Goal: Information Seeking & Learning: Learn about a topic

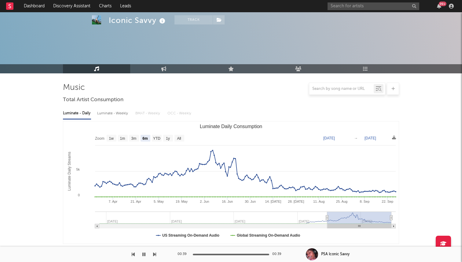
select select "6m"
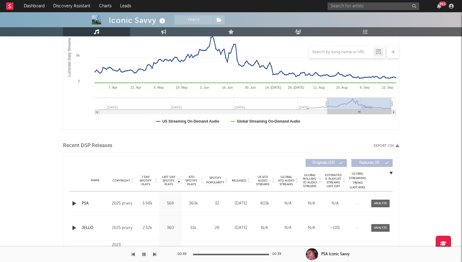
scroll to position [44, 0]
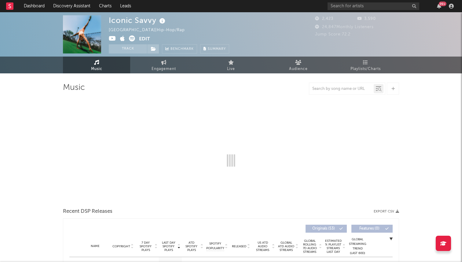
select select "6m"
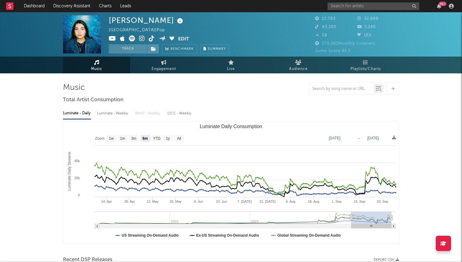
select select "6m"
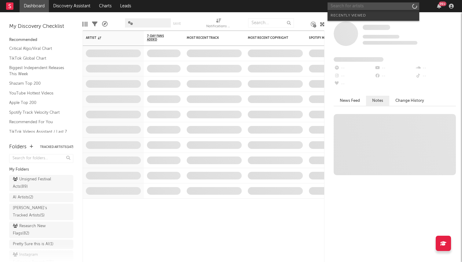
click at [365, 9] on input "text" at bounding box center [373, 6] width 92 height 8
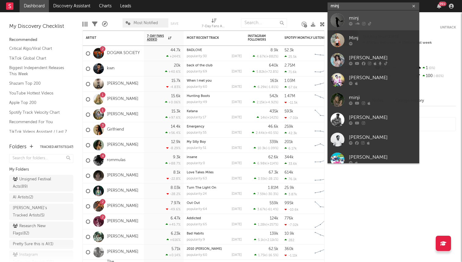
type input "minj"
click at [333, 21] on div at bounding box center [337, 20] width 14 height 14
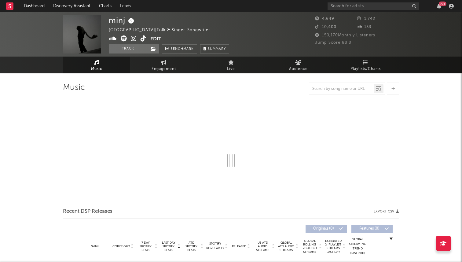
select select "1w"
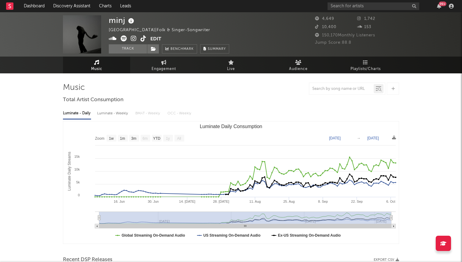
click at [131, 38] on icon at bounding box center [134, 38] width 6 height 6
click at [143, 38] on icon at bounding box center [143, 38] width 6 height 6
click at [393, 84] on div at bounding box center [393, 88] width 12 height 12
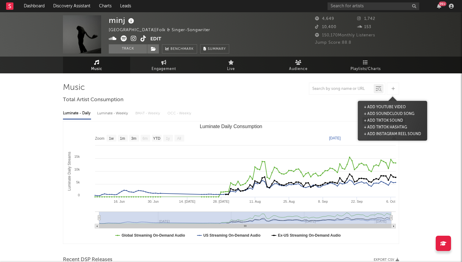
click at [388, 121] on button "+ Add TikTok Sound" at bounding box center [383, 120] width 42 height 7
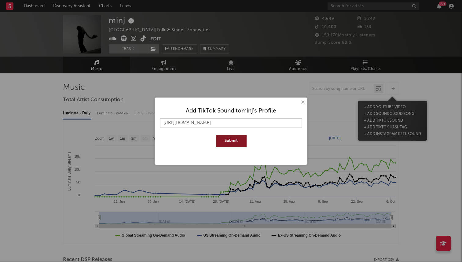
scroll to position [0, 16]
type input "https://www.tiktok.com/music/it-was-always-you-7558509841879190327"
click at [216, 135] on button "Submit" at bounding box center [231, 141] width 31 height 12
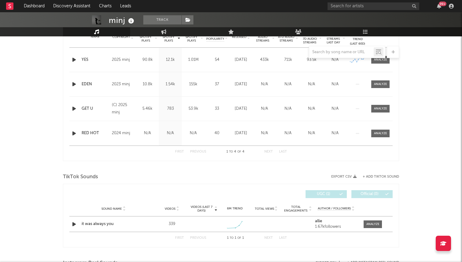
scroll to position [336, 0]
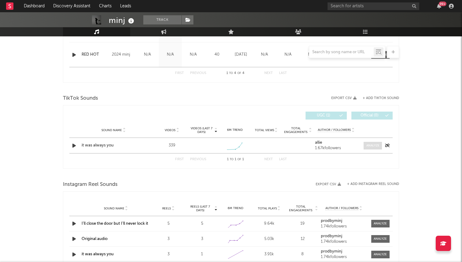
click at [370, 146] on div at bounding box center [372, 145] width 13 height 5
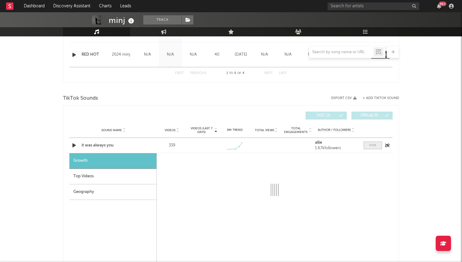
select select "1w"
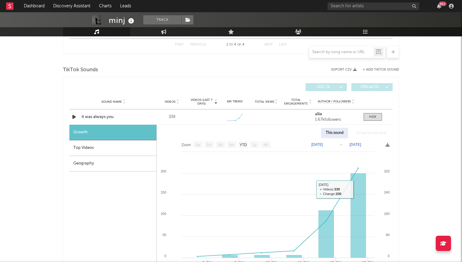
scroll to position [358, 0]
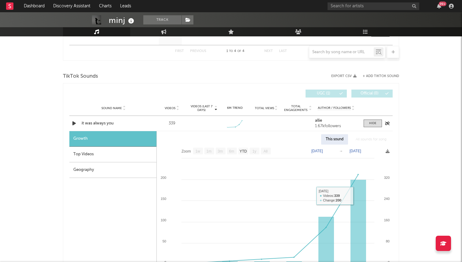
click at [374, 119] on div "Sound Name it was always you Videos 339 Videos (last 7 days) Weekly Growth % 6M…" at bounding box center [230, 123] width 323 height 15
click at [371, 123] on div at bounding box center [372, 123] width 7 height 5
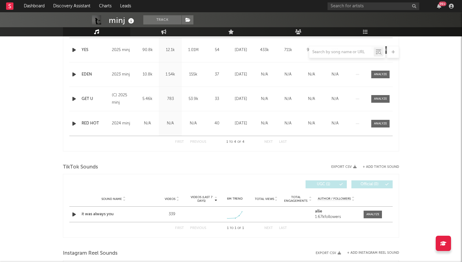
scroll to position [291, 0]
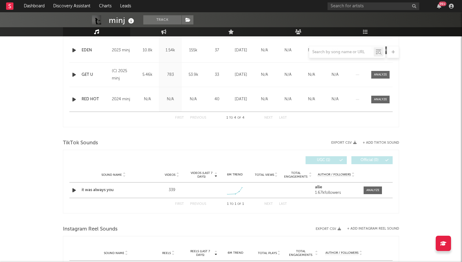
click at [380, 142] on button "+ Add TikTok Sound" at bounding box center [380, 142] width 36 height 3
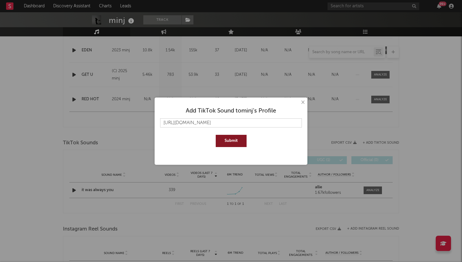
scroll to position [0, 52]
type input "https://www.tiktok.com/music/ill-close-the-door-but-never-lock-it-7549245450675…"
click at [216, 135] on button "Submit" at bounding box center [231, 141] width 31 height 12
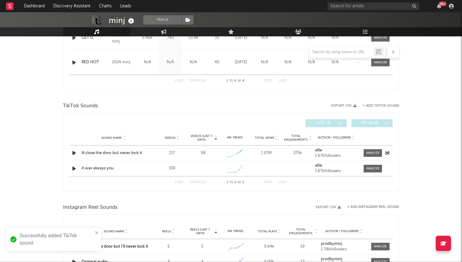
scroll to position [332, 0]
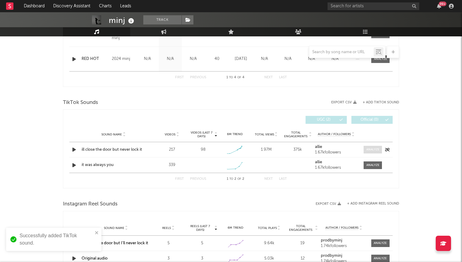
click at [365, 149] on span at bounding box center [372, 150] width 18 height 8
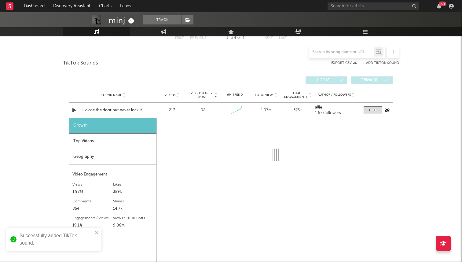
select select "1w"
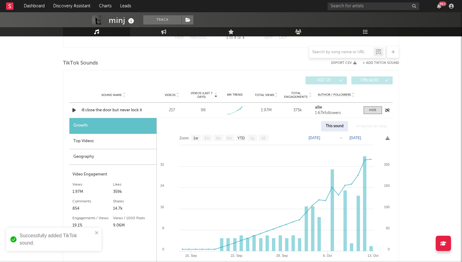
scroll to position [411, 0]
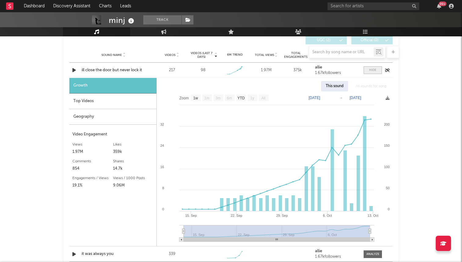
click at [371, 68] on div at bounding box center [372, 70] width 7 height 5
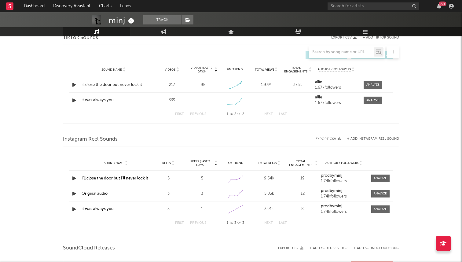
scroll to position [336, 0]
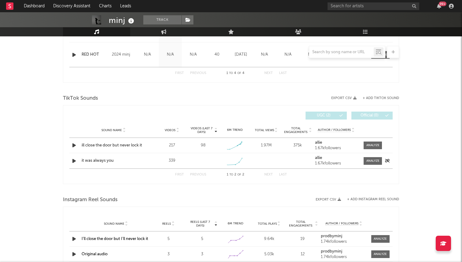
click at [368, 155] on div "Sound Name it was always you Videos 339 Videos (last 7 days) Weekly Growth % 6M…" at bounding box center [230, 160] width 323 height 15
click at [365, 166] on div "Sound Name it was always you Videos 339 Videos (last 7 days) Weekly Growth % 6M…" at bounding box center [230, 160] width 323 height 15
click at [369, 163] on span at bounding box center [372, 161] width 18 height 8
select select "1w"
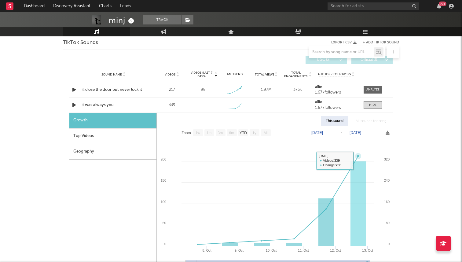
scroll to position [363, 0]
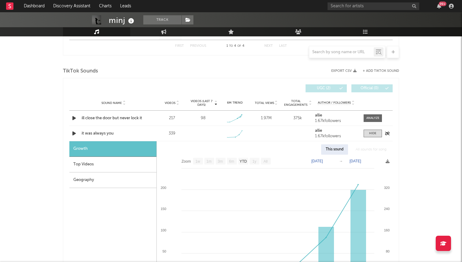
click at [99, 136] on div "it was always you" at bounding box center [114, 133] width 64 height 6
click at [376, 133] on div at bounding box center [372, 133] width 7 height 5
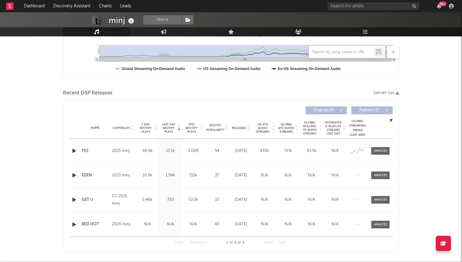
scroll to position [168, 0]
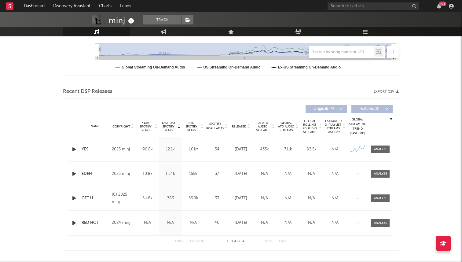
click at [73, 148] on icon "button" at bounding box center [74, 149] width 6 height 8
click at [74, 172] on icon "button" at bounding box center [74, 174] width 6 height 8
click at [74, 198] on icon "button" at bounding box center [74, 198] width 6 height 8
click at [74, 221] on icon "button" at bounding box center [74, 223] width 6 height 8
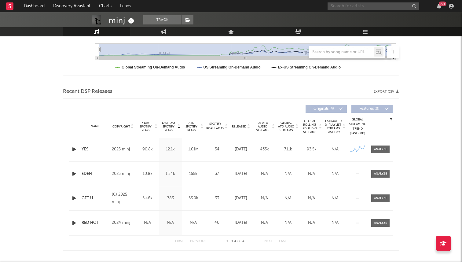
click at [357, 9] on input "text" at bounding box center [373, 6] width 92 height 8
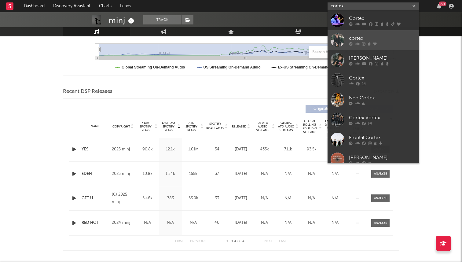
type input "cortex"
click at [341, 41] on div at bounding box center [337, 40] width 14 height 14
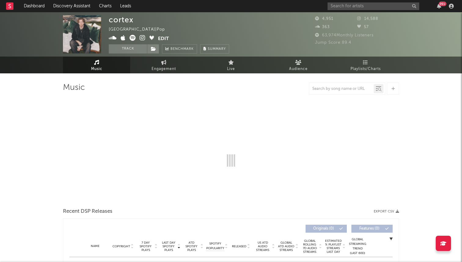
select select "1w"
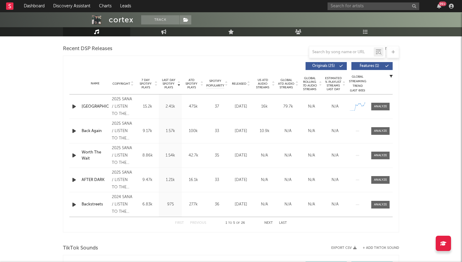
scroll to position [207, 0]
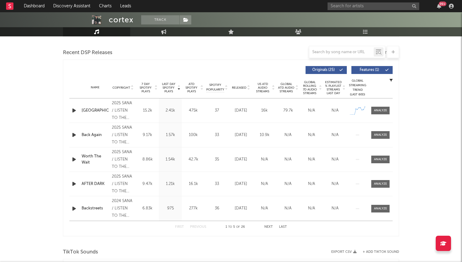
click at [244, 86] on span "Released" at bounding box center [239, 88] width 14 height 4
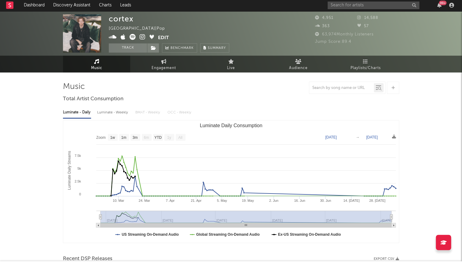
scroll to position [0, 0]
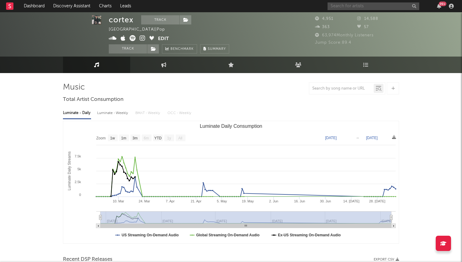
click at [348, 7] on input "text" at bounding box center [373, 6] width 92 height 8
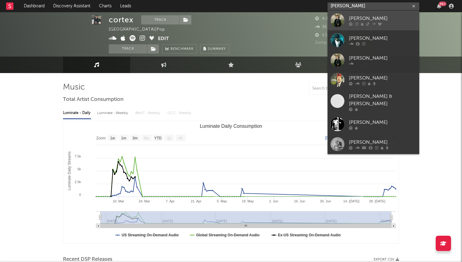
type input "tom cooper"
click at [361, 19] on div "Tom Cooper" at bounding box center [382, 18] width 67 height 7
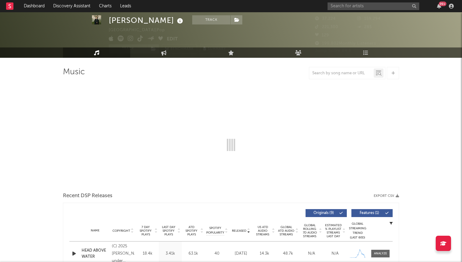
select select "6m"
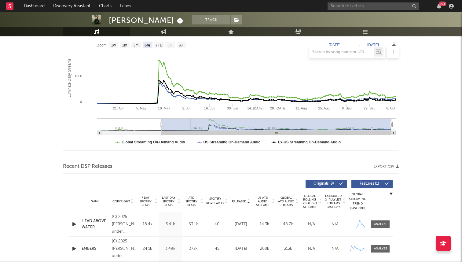
scroll to position [66, 0]
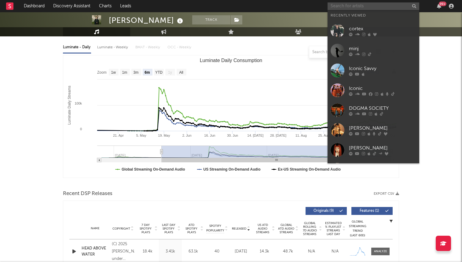
click at [343, 9] on input "text" at bounding box center [373, 6] width 92 height 8
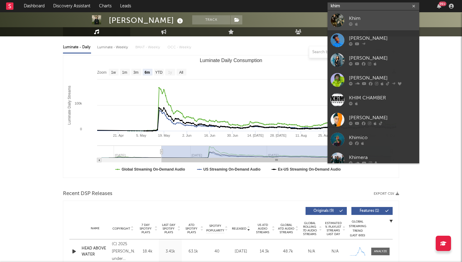
type input "khim"
click at [340, 22] on div at bounding box center [337, 20] width 14 height 14
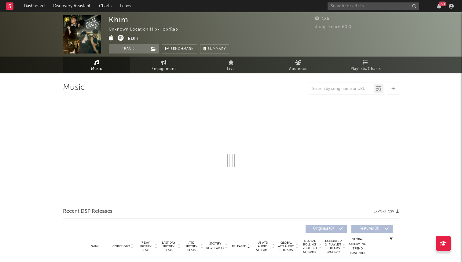
select select "1w"
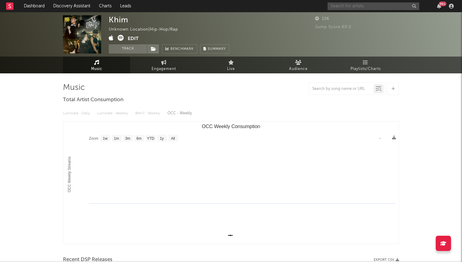
click at [352, 4] on input "text" at bounding box center [373, 6] width 92 height 8
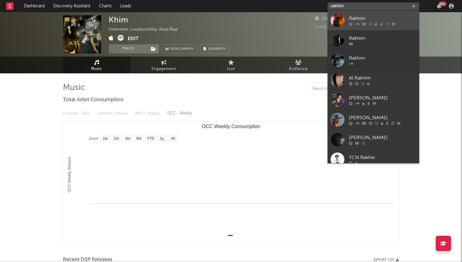
type input "rakhim"
click at [348, 23] on link "Rakhim" at bounding box center [373, 20] width 92 height 20
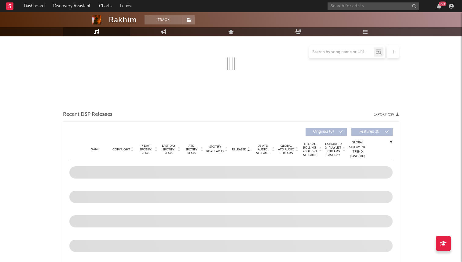
scroll to position [198, 0]
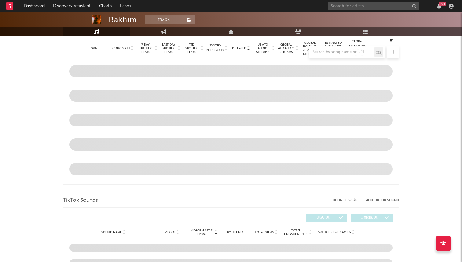
select select "6m"
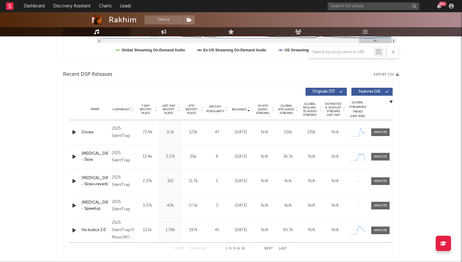
scroll to position [197, 0]
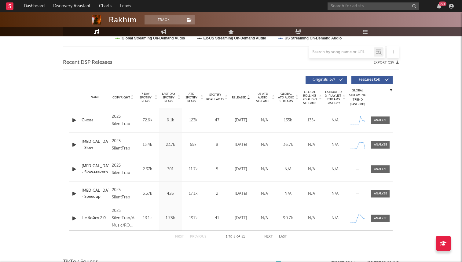
click at [74, 120] on icon "button" at bounding box center [74, 120] width 6 height 8
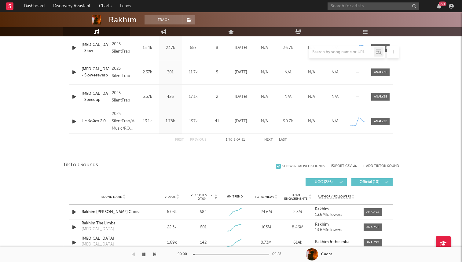
scroll to position [387, 0]
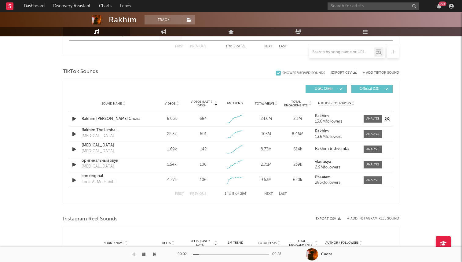
click at [74, 116] on icon "button" at bounding box center [74, 119] width 6 height 8
click at [74, 132] on icon "button" at bounding box center [74, 134] width 6 height 8
click at [223, 253] on div at bounding box center [231, 254] width 76 height 2
click at [75, 134] on icon "button" at bounding box center [74, 134] width 6 height 8
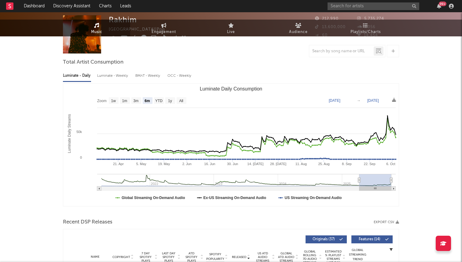
scroll to position [0, 0]
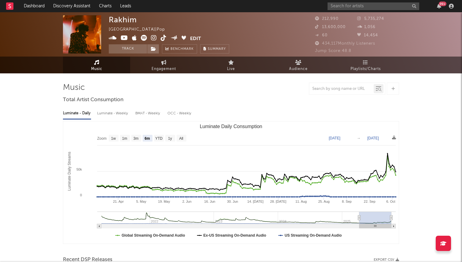
click at [162, 41] on icon at bounding box center [164, 38] width 6 height 6
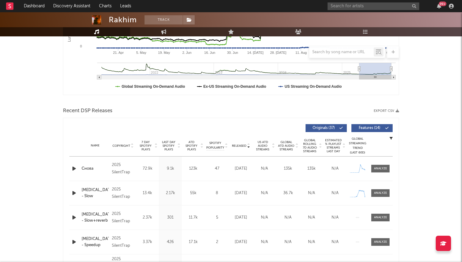
scroll to position [199, 0]
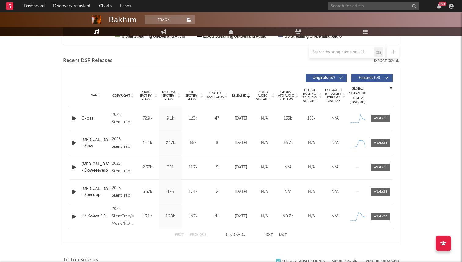
click at [242, 95] on span "Released" at bounding box center [239, 96] width 14 height 4
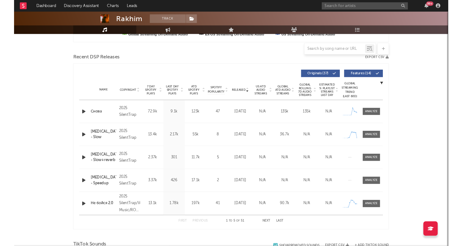
scroll to position [0, 0]
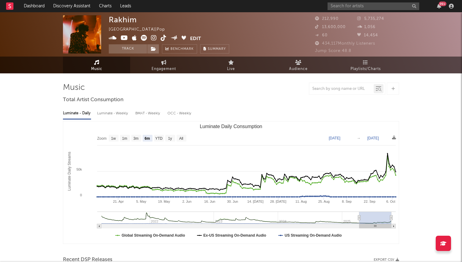
click at [142, 36] on icon at bounding box center [144, 38] width 6 height 6
click at [90, 7] on link "Discovery Assistant" at bounding box center [72, 6] width 46 height 12
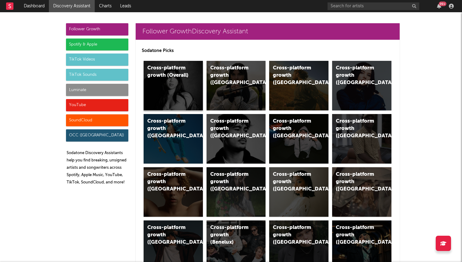
click at [188, 91] on div "Cross-platform growth (Overall)" at bounding box center [173, 85] width 59 height 49
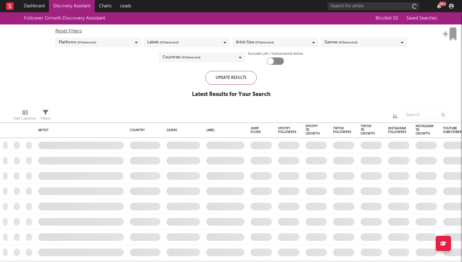
checkbox input "true"
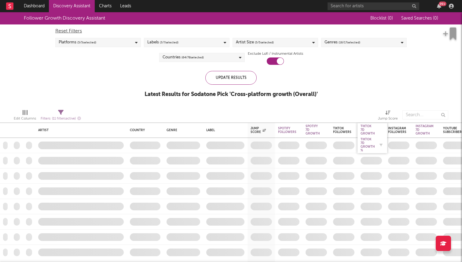
click at [373, 144] on div "Tiktok 7D Growth %" at bounding box center [367, 144] width 14 height 15
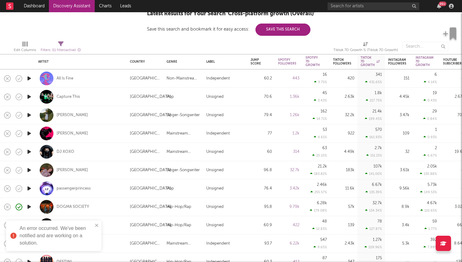
click at [99, 225] on div "An error occurred. We've been notified and are working on a solution." at bounding box center [53, 235] width 95 height 31
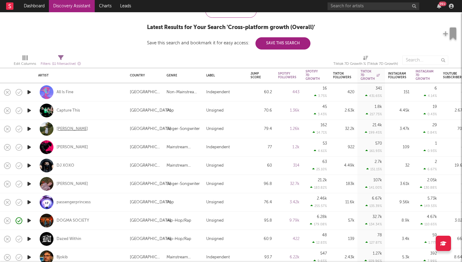
click at [68, 129] on div "Kacie Hill" at bounding box center [71, 128] width 31 height 5
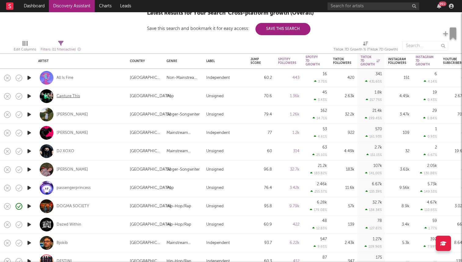
click at [74, 97] on div "Capture This" at bounding box center [68, 95] width 24 height 5
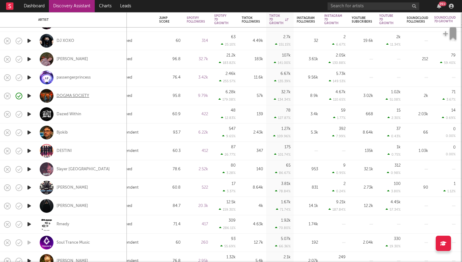
click at [82, 96] on div "DOGMA SOCIETY" at bounding box center [72, 95] width 33 height 5
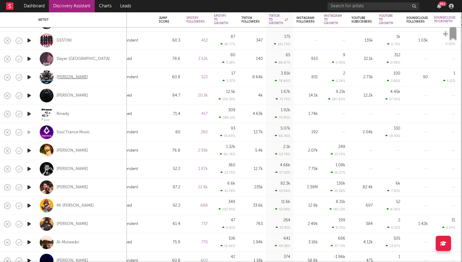
click at [73, 76] on div "Junior Kabal" at bounding box center [71, 76] width 31 height 5
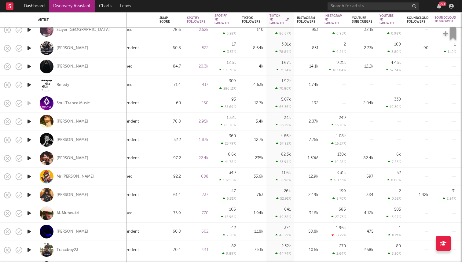
click at [59, 120] on div "elia" at bounding box center [71, 121] width 31 height 5
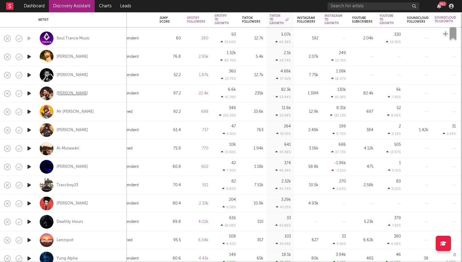
click at [67, 92] on div "Matheus Vargas" at bounding box center [71, 93] width 31 height 5
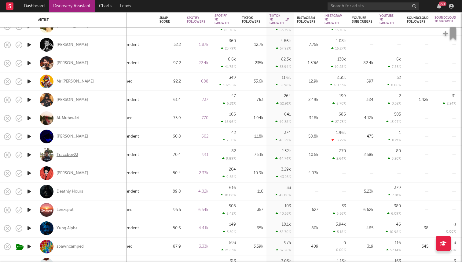
click at [69, 154] on div "Traccboy23" at bounding box center [67, 154] width 22 height 5
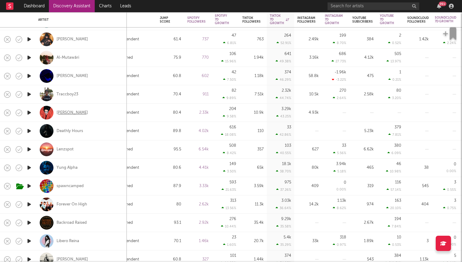
click at [63, 114] on div "Alfreda" at bounding box center [71, 112] width 31 height 5
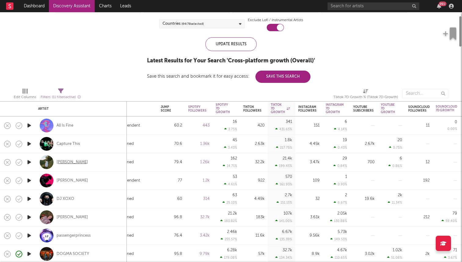
click at [67, 163] on div "Kacie Hill" at bounding box center [71, 161] width 31 height 5
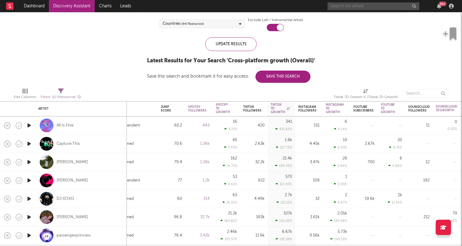
click at [359, 5] on input "text" at bounding box center [373, 6] width 92 height 8
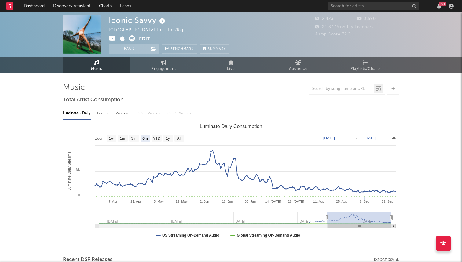
select select "6m"
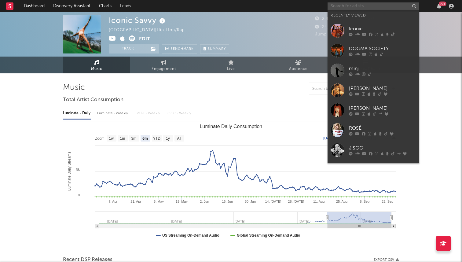
click at [357, 3] on input "text" at bounding box center [373, 6] width 92 height 8
paste input "https://open.spotify.com/artist/1TDYyvzorLvXWMBjHg3B9l"
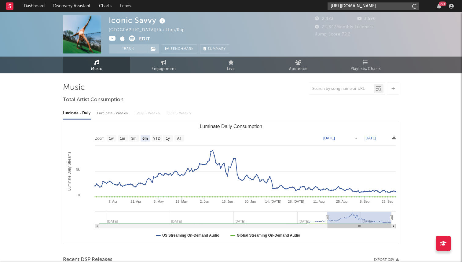
scroll to position [0, 36]
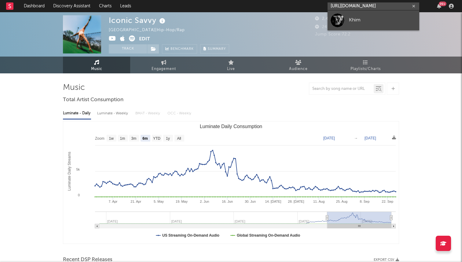
type input "https://open.spotify.com/artist/1TDYyvzorLvXWMBjHg3B9l"
click at [344, 25] on link "Khim" at bounding box center [373, 20] width 92 height 20
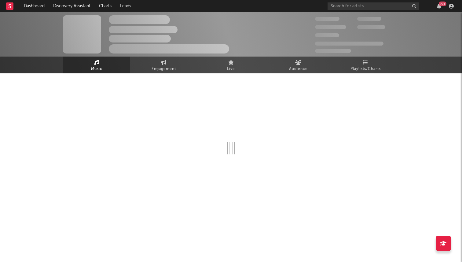
select select "1w"
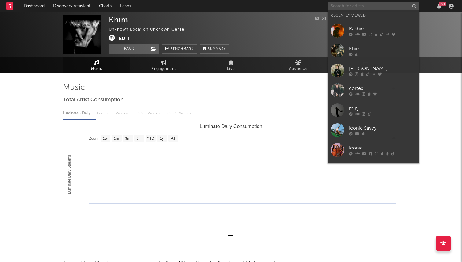
click at [372, 4] on input "text" at bounding box center [373, 6] width 92 height 8
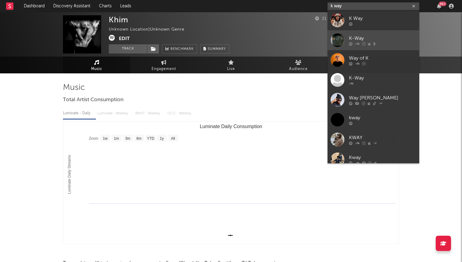
type input "k way"
click at [338, 42] on div at bounding box center [337, 40] width 14 height 14
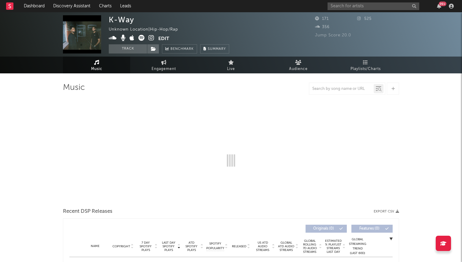
select select "1w"
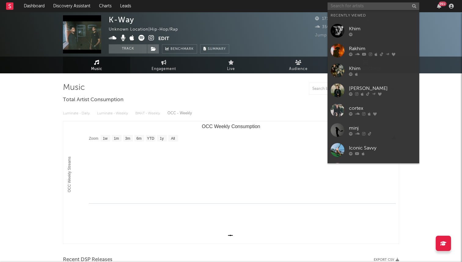
click at [338, 9] on input "text" at bounding box center [373, 6] width 92 height 8
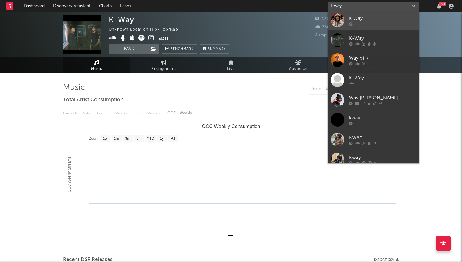
type input "k way"
click at [338, 25] on div at bounding box center [337, 20] width 14 height 14
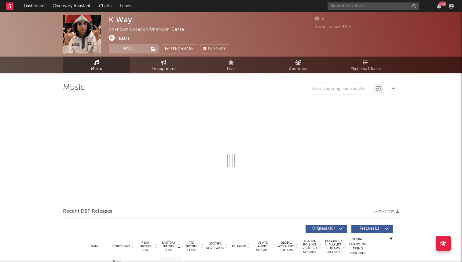
select select "1w"
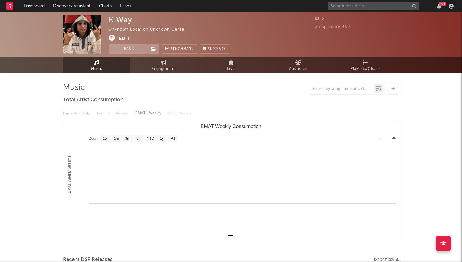
click at [112, 38] on icon at bounding box center [112, 38] width 6 height 6
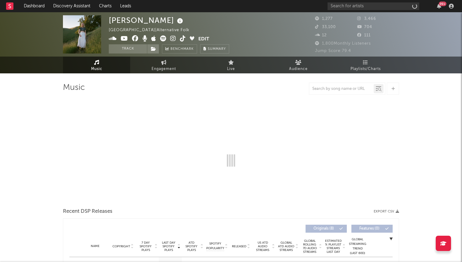
select select "6m"
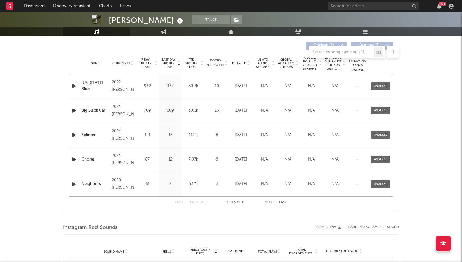
scroll to position [191, 0]
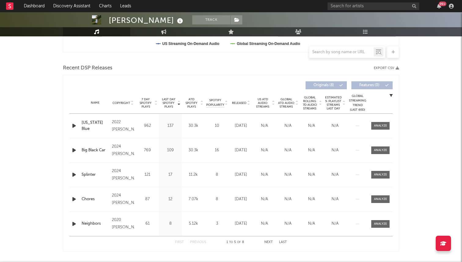
click at [154, 104] on icon at bounding box center [155, 104] width 3 height 2
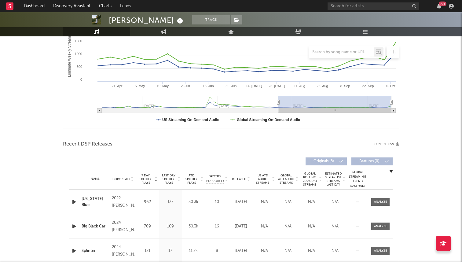
scroll to position [0, 0]
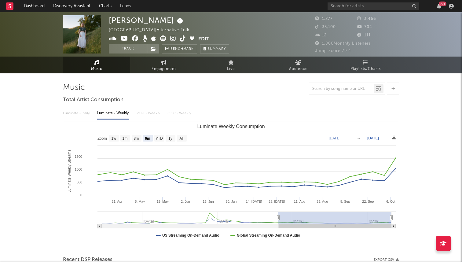
click at [182, 38] on icon at bounding box center [183, 38] width 6 height 6
click at [5, 5] on nav "Dashboard Discovery Assistant Charts Leads 99 +" at bounding box center [231, 6] width 462 height 12
click at [9, 7] on icon at bounding box center [10, 6] width 2 height 4
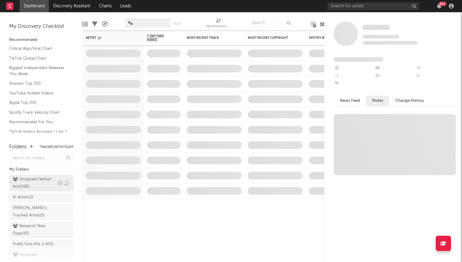
click at [38, 181] on div "Unsigned Festival Acts ( 156 )" at bounding box center [34, 183] width 43 height 15
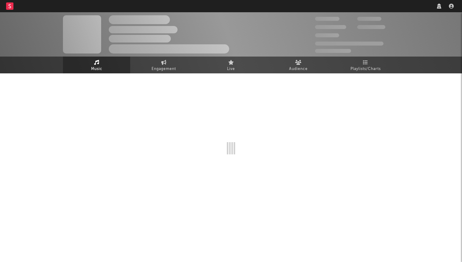
select select "1w"
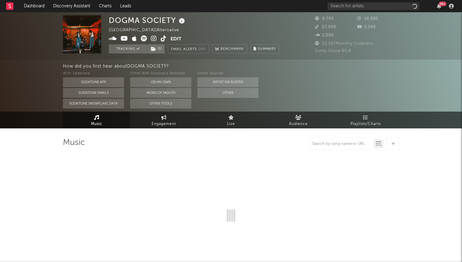
select select "6m"
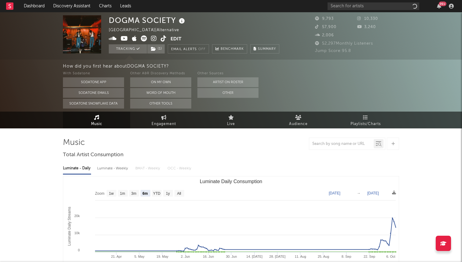
click at [162, 39] on icon at bounding box center [164, 38] width 6 height 6
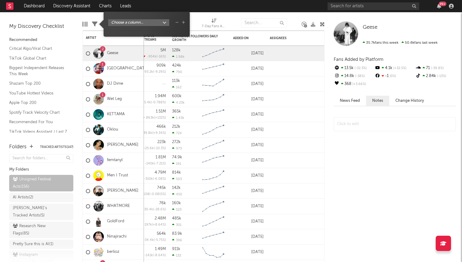
click at [95, 25] on icon at bounding box center [94, 23] width 5 height 5
click at [85, 24] on div at bounding box center [84, 24] width 5 height 5
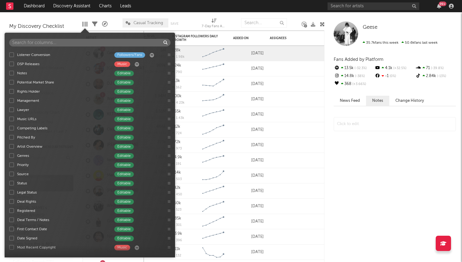
scroll to position [251, 0]
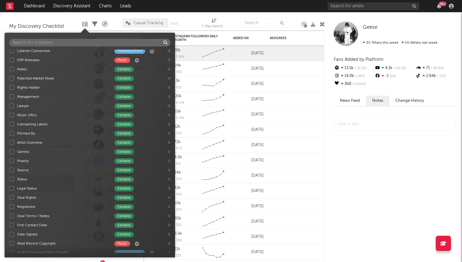
click at [85, 22] on div at bounding box center [84, 24] width 5 height 5
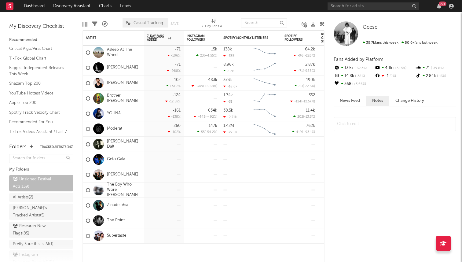
click at [113, 176] on link "caroline" at bounding box center [122, 174] width 31 height 5
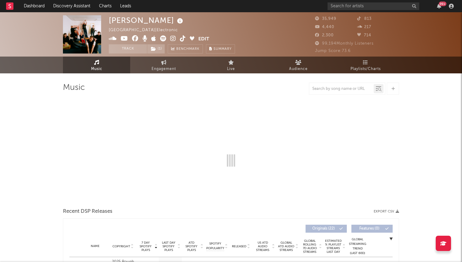
select select "6m"
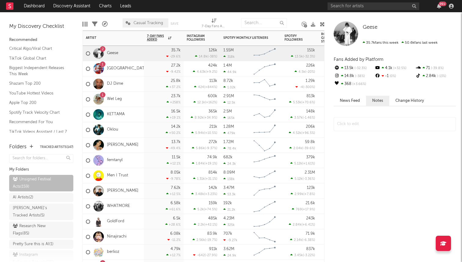
click at [133, 82] on div "DJ Dime" at bounding box center [113, 83] width 61 height 15
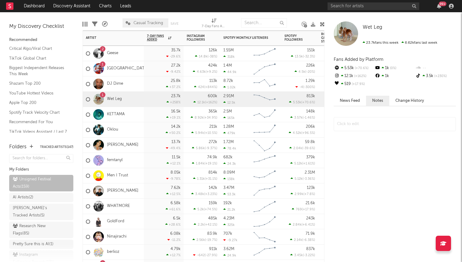
click at [136, 104] on div "1 Wet Leg" at bounding box center [113, 99] width 61 height 15
click at [140, 73] on div "1 South Arcade" at bounding box center [113, 68] width 61 height 15
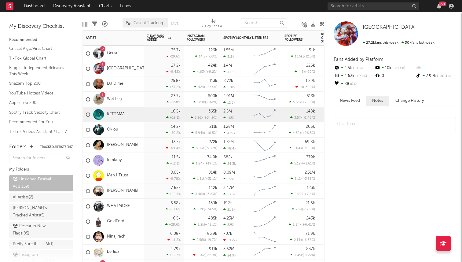
click at [139, 118] on div "KETTAMA" at bounding box center [113, 114] width 61 height 15
click at [139, 128] on div "Oklou" at bounding box center [113, 129] width 61 height 15
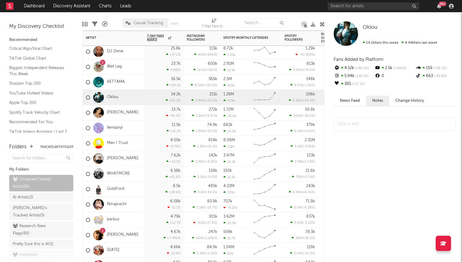
click at [139, 117] on div "Josh Baker" at bounding box center [113, 112] width 61 height 15
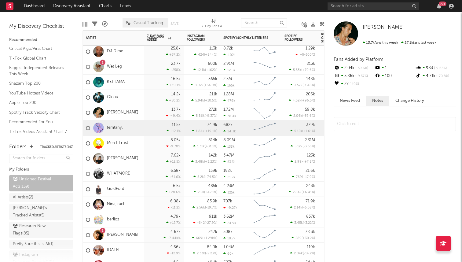
click at [139, 135] on div "femtanyl" at bounding box center [113, 127] width 61 height 15
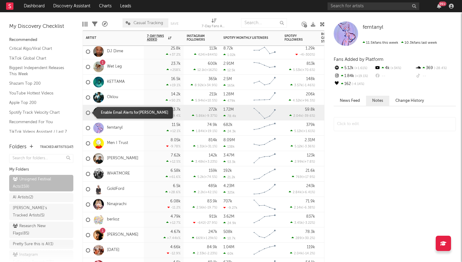
click at [87, 111] on div at bounding box center [88, 113] width 4 height 4
click at [86, 111] on input "checkbox" at bounding box center [86, 112] width 0 height 5
click at [88, 113] on div at bounding box center [88, 113] width 4 height 4
click at [86, 113] on input "checkbox" at bounding box center [86, 112] width 0 height 5
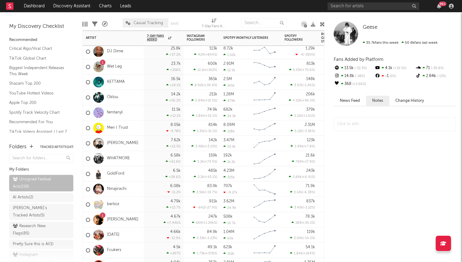
click at [128, 117] on div "femtanyl" at bounding box center [113, 112] width 61 height 15
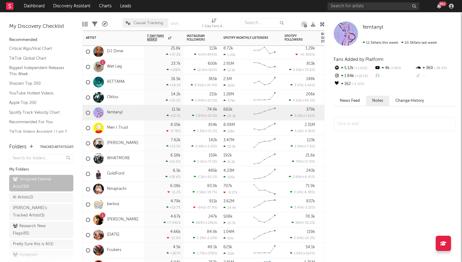
click at [136, 100] on div "Oklou" at bounding box center [113, 97] width 61 height 15
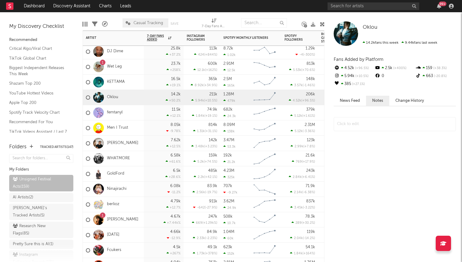
click at [136, 112] on div "femtanyl" at bounding box center [113, 112] width 61 height 15
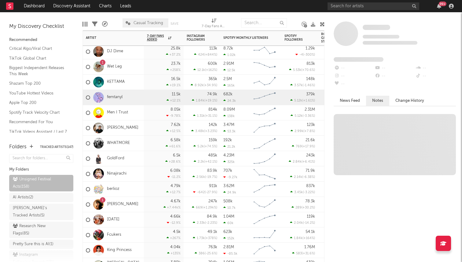
click at [136, 126] on div "DON WEST" at bounding box center [113, 127] width 61 height 15
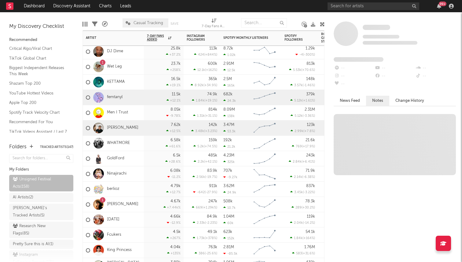
click at [138, 145] on div "WHATMORE" at bounding box center [113, 143] width 61 height 15
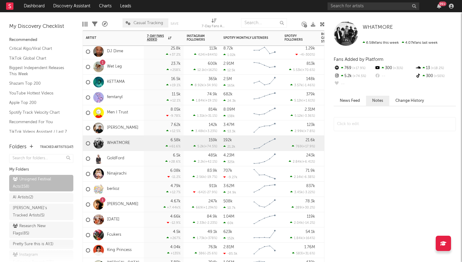
click at [138, 162] on div "GoldFord" at bounding box center [113, 158] width 61 height 15
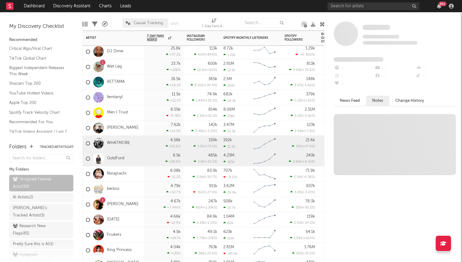
click at [138, 176] on div "Ninajirachi" at bounding box center [113, 173] width 61 height 15
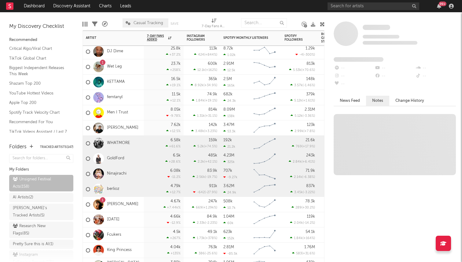
click at [137, 194] on div "berlioz" at bounding box center [113, 188] width 61 height 15
click at [143, 144] on div "WHATMORE" at bounding box center [113, 143] width 61 height 15
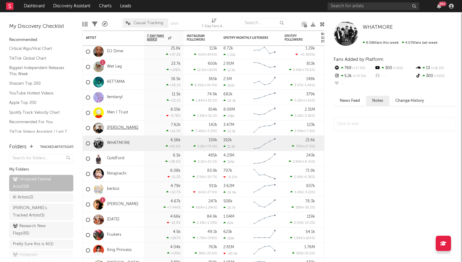
click at [124, 127] on link "DON WEST" at bounding box center [122, 127] width 31 height 5
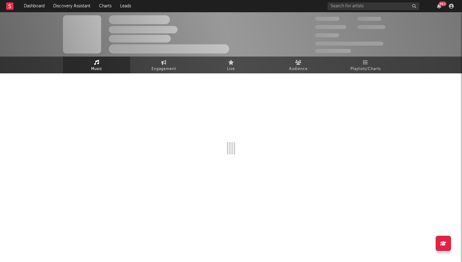
select select "6m"
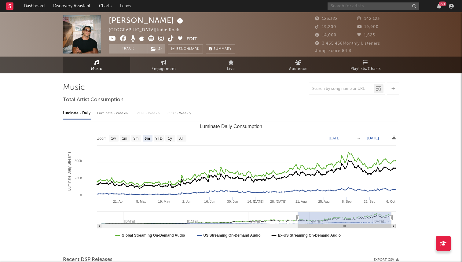
click at [358, 4] on input "text" at bounding box center [373, 6] width 92 height 8
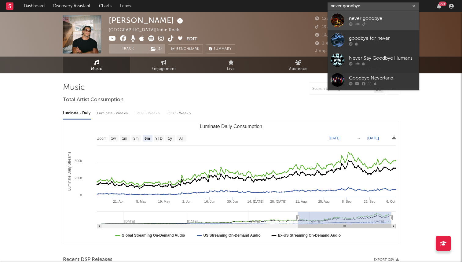
type input "never goodbye"
click at [355, 13] on link "never goodbye" at bounding box center [373, 20] width 92 height 20
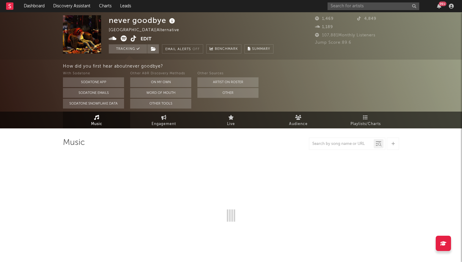
select select "1w"
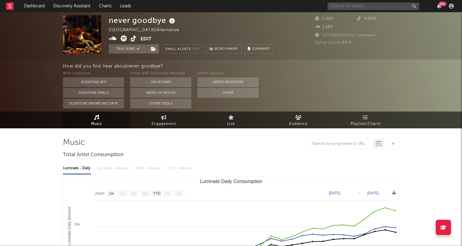
click at [335, 5] on input "text" at bounding box center [373, 6] width 92 height 8
click at [307, 176] on div "Luminate - Daily Luminate - Weekly BMAT - Weekly OCC - Weekly Zoom 1w 1m 3m 6m …" at bounding box center [231, 230] width 336 height 140
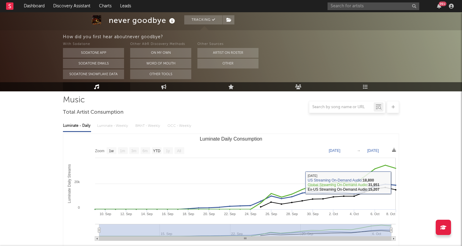
scroll to position [20, 0]
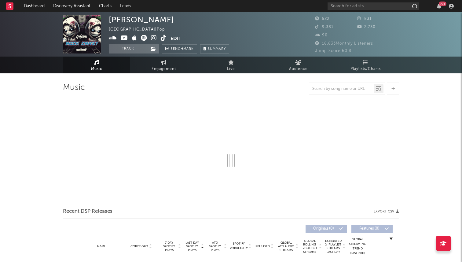
select select "1w"
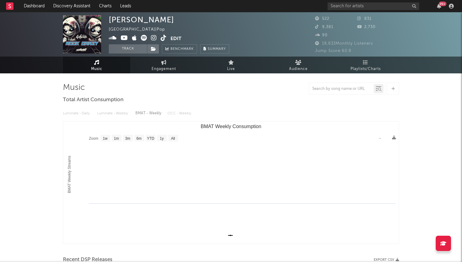
click at [169, 36] on span at bounding box center [140, 39] width 62 height 8
click at [164, 37] on icon at bounding box center [164, 38] width 6 height 6
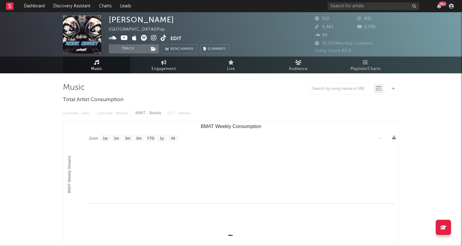
click at [360, 10] on div "99 +" at bounding box center [391, 6] width 128 height 12
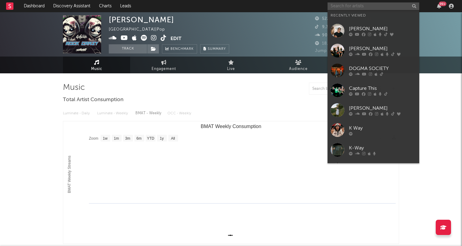
click at [355, 4] on input "text" at bounding box center [373, 6] width 92 height 8
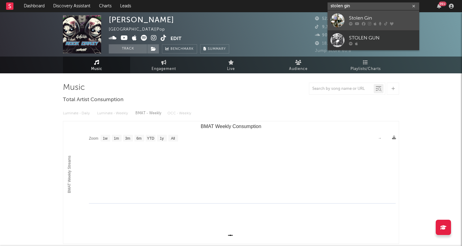
type input "stolen gin"
click at [334, 22] on div at bounding box center [337, 20] width 14 height 14
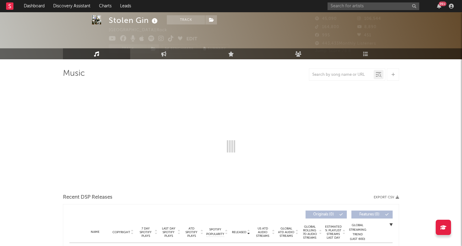
scroll to position [30, 0]
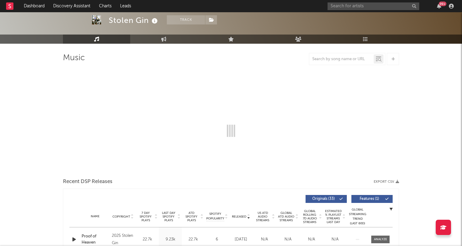
select select "6m"
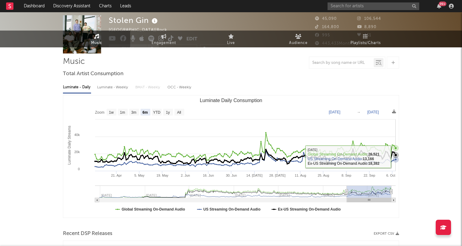
scroll to position [0, 0]
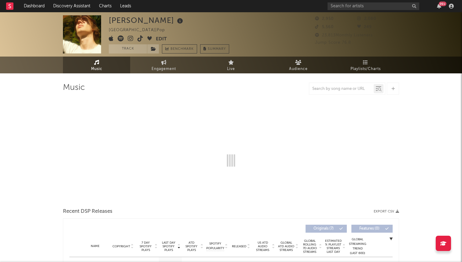
select select "1w"
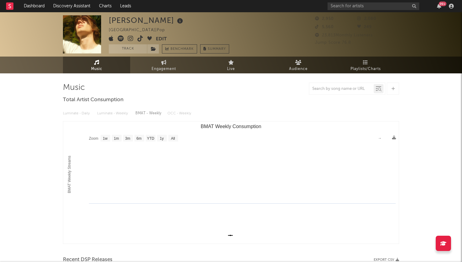
click at [139, 38] on icon at bounding box center [140, 38] width 6 height 6
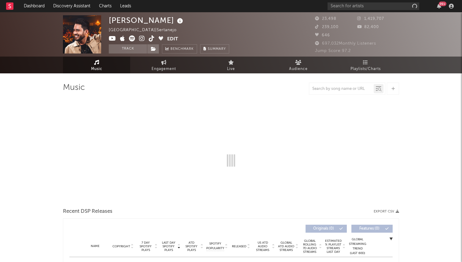
select select "6m"
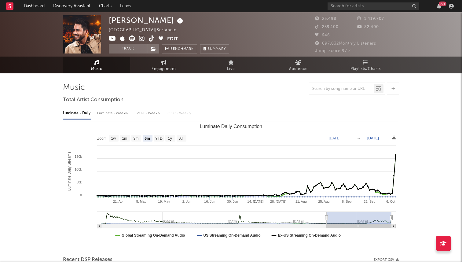
click at [147, 39] on span at bounding box center [138, 39] width 58 height 8
click at [152, 42] on link at bounding box center [152, 39] width 6 height 6
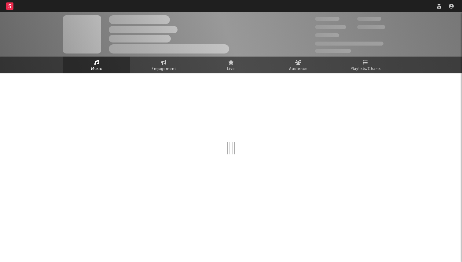
select select "1w"
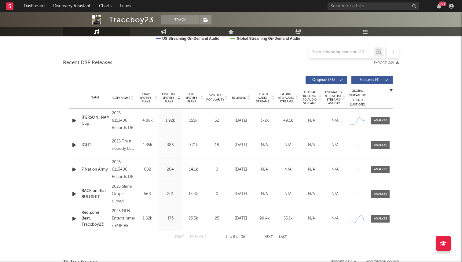
scroll to position [193, 0]
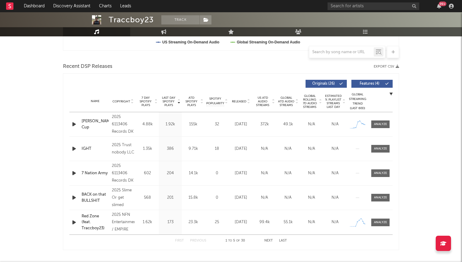
click at [236, 106] on div "Name Copyright Label Album Names Composer Names 7 Day Spotify Plays Last Day Sp…" at bounding box center [230, 101] width 323 height 21
click at [237, 102] on span "Released" at bounding box center [239, 102] width 14 height 4
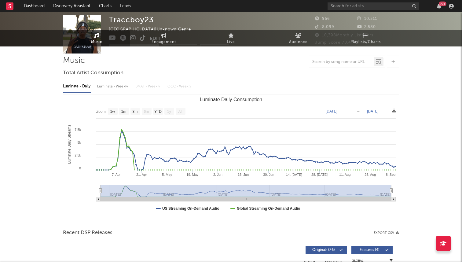
scroll to position [0, 0]
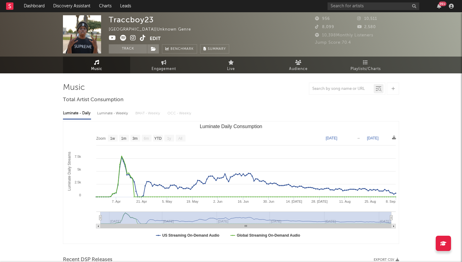
click at [142, 38] on icon at bounding box center [143, 38] width 6 height 6
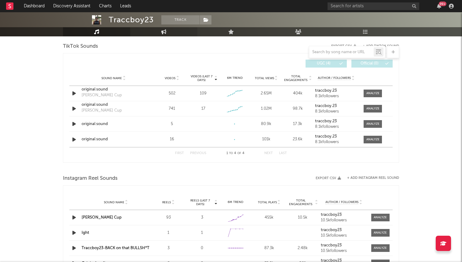
scroll to position [412, 0]
click at [78, 94] on div at bounding box center [75, 94] width 8 height 8
click at [72, 94] on icon "button" at bounding box center [74, 94] width 6 height 8
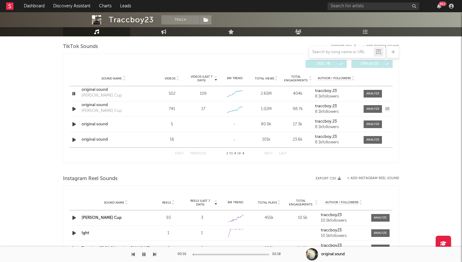
click at [74, 107] on icon "button" at bounding box center [74, 109] width 6 height 8
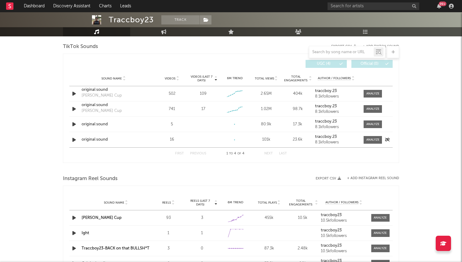
click at [72, 137] on icon "button" at bounding box center [74, 140] width 6 height 8
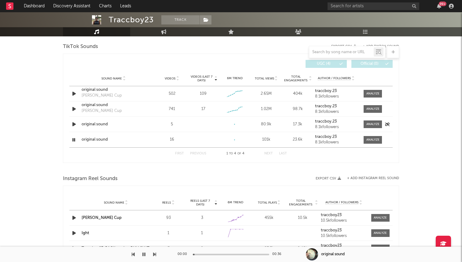
click at [73, 123] on icon "button" at bounding box center [74, 124] width 6 height 8
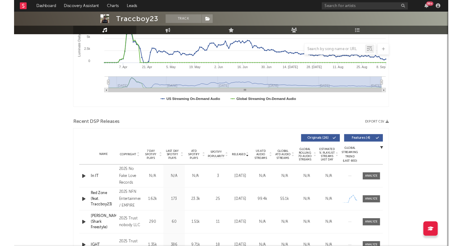
scroll to position [0, 0]
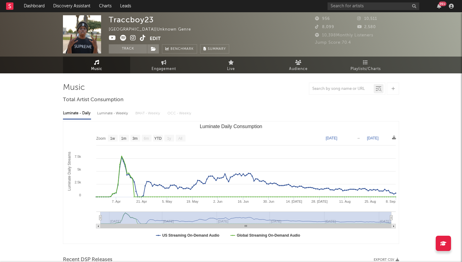
click at [143, 38] on icon at bounding box center [143, 38] width 6 height 6
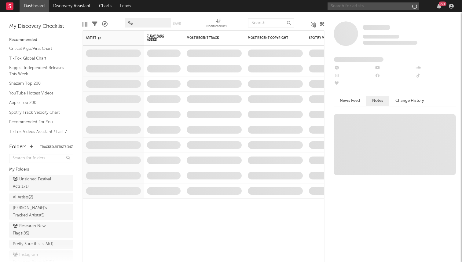
click at [373, 6] on input "text" at bounding box center [373, 6] width 92 height 8
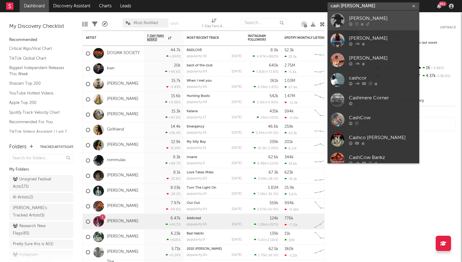
type input "cash [PERSON_NAME]"
click at [364, 19] on div "[PERSON_NAME]" at bounding box center [382, 18] width 67 height 7
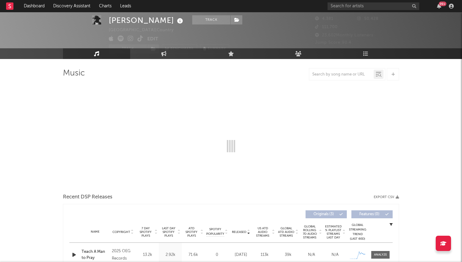
scroll to position [15, 0]
select select "1w"
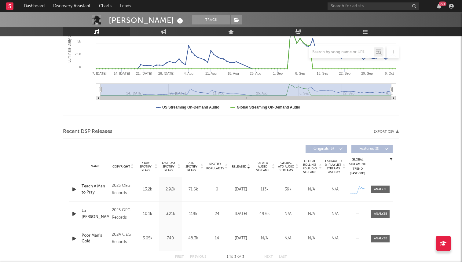
scroll to position [0, 0]
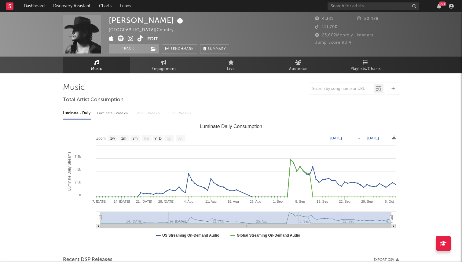
click at [139, 36] on icon at bounding box center [140, 38] width 6 height 6
click at [169, 64] on link "Engagement" at bounding box center [163, 64] width 67 height 17
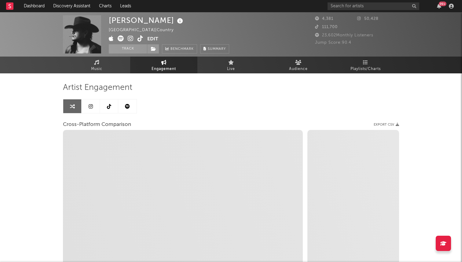
select select "1w"
click at [108, 106] on icon at bounding box center [109, 106] width 4 height 5
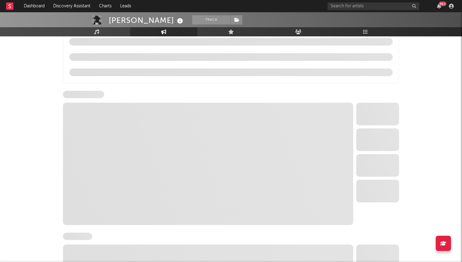
select select "6m"
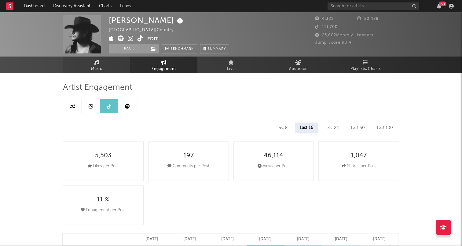
click at [100, 73] on link "Music" at bounding box center [96, 64] width 67 height 17
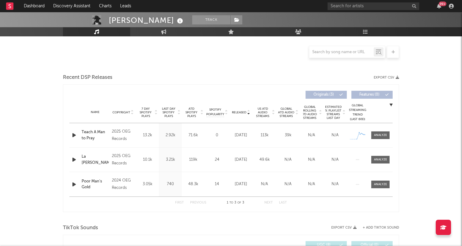
select select "1w"
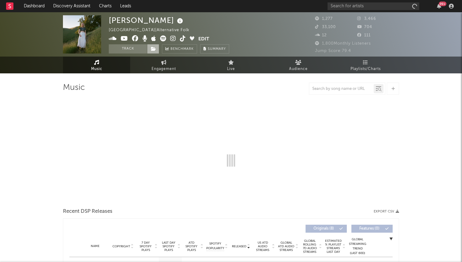
select select "6m"
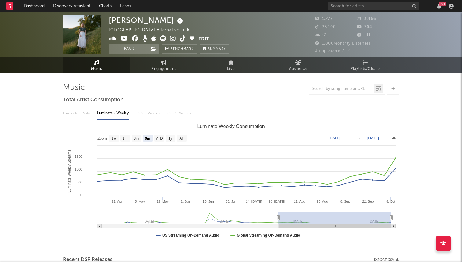
click at [183, 40] on icon at bounding box center [183, 38] width 6 height 6
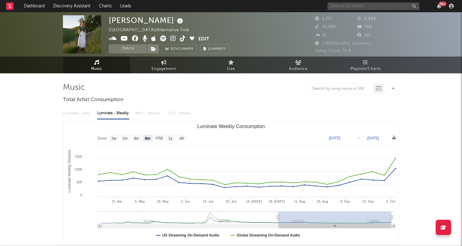
click at [342, 5] on input "text" at bounding box center [373, 6] width 92 height 8
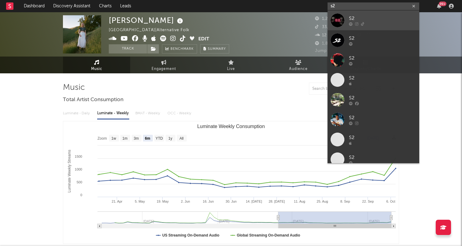
type input "s2"
click at [359, 23] on div at bounding box center [382, 24] width 67 height 4
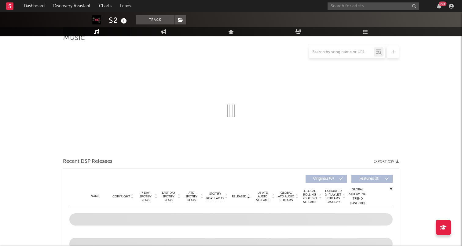
scroll to position [55, 0]
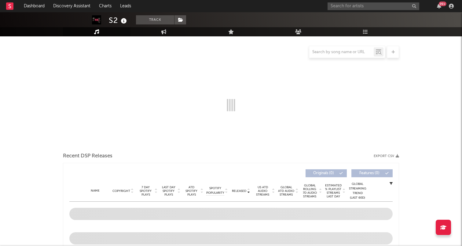
select select "1w"
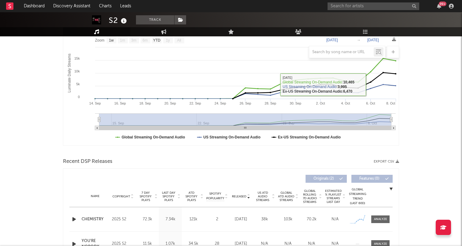
scroll to position [235, 0]
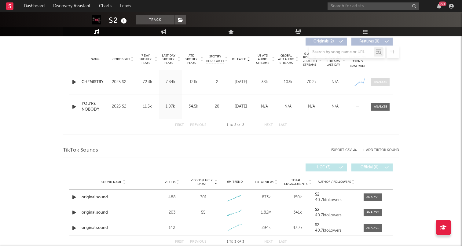
click at [379, 82] on div at bounding box center [380, 82] width 13 height 5
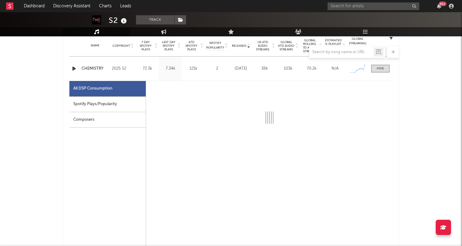
scroll to position [261, 0]
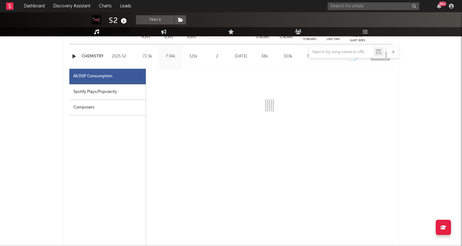
select select "1w"
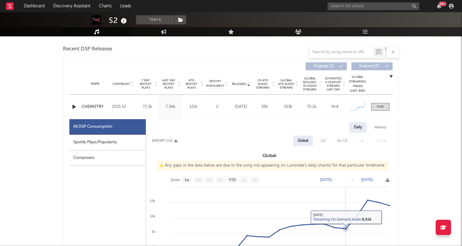
scroll to position [197, 0]
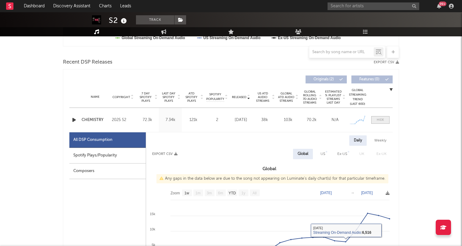
click at [380, 121] on div at bounding box center [379, 120] width 7 height 5
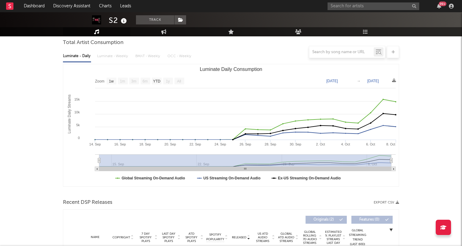
scroll to position [0, 0]
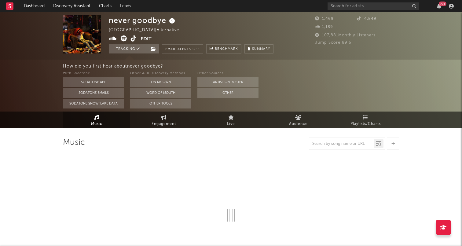
select select "1w"
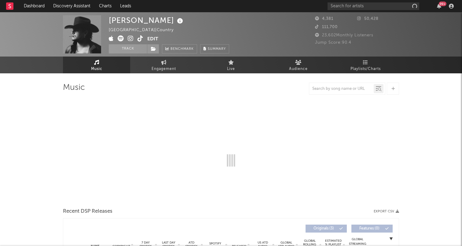
select select "1w"
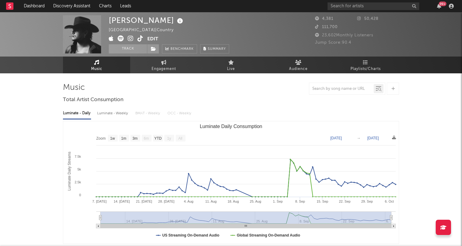
click at [9, 8] on rect at bounding box center [9, 5] width 7 height 7
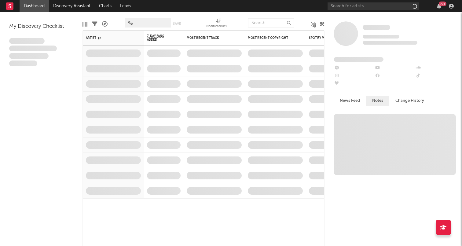
click at [25, 3] on link "Dashboard" at bounding box center [34, 6] width 29 height 12
